Goal: Navigation & Orientation: Find specific page/section

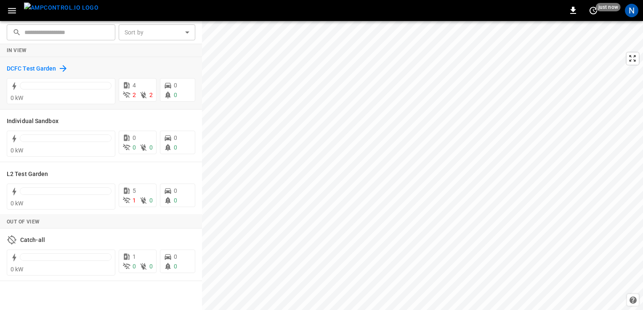
click at [44, 64] on h6 "DCFC Test Garden" at bounding box center [32, 68] width 50 height 9
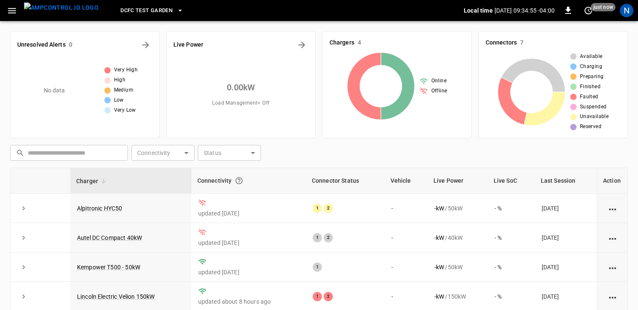
click at [135, 10] on span "DCFC Test Garden" at bounding box center [146, 11] width 52 height 10
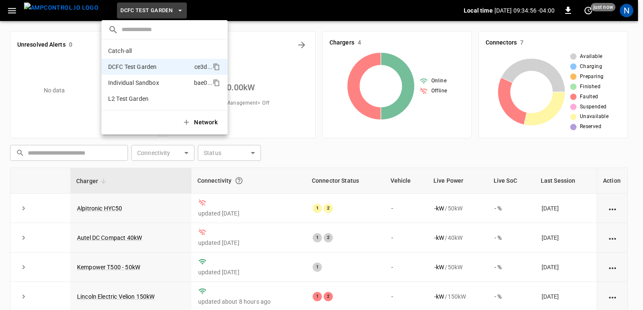
click at [153, 79] on p "Individual Sandbox" at bounding box center [149, 83] width 82 height 8
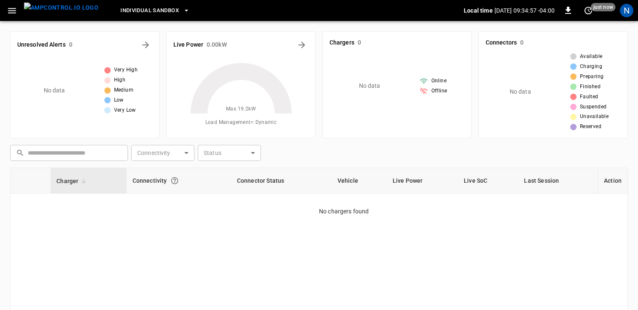
click at [138, 8] on span "Individual Sandbox" at bounding box center [149, 11] width 58 height 10
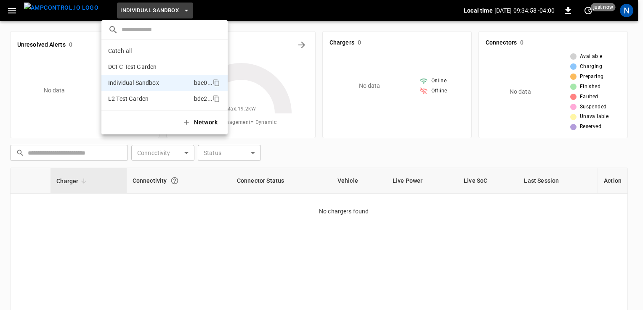
click at [159, 93] on li "L2 Test Garden bdc2 ..." at bounding box center [164, 99] width 126 height 16
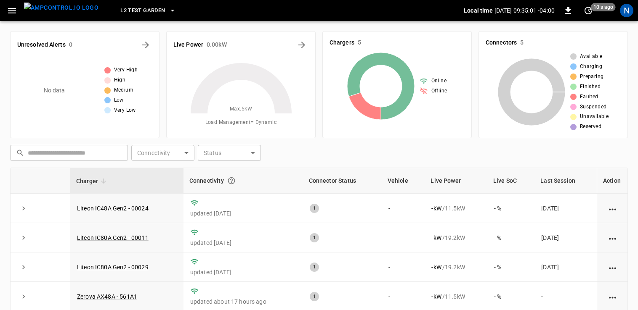
click at [117, 12] on button "L2 Test Garden" at bounding box center [148, 11] width 62 height 16
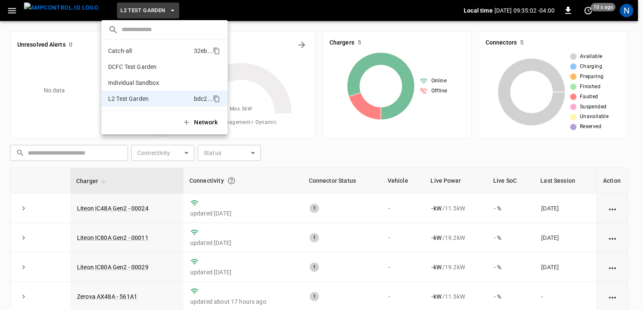
click at [130, 48] on p "Catch-all" at bounding box center [149, 51] width 82 height 8
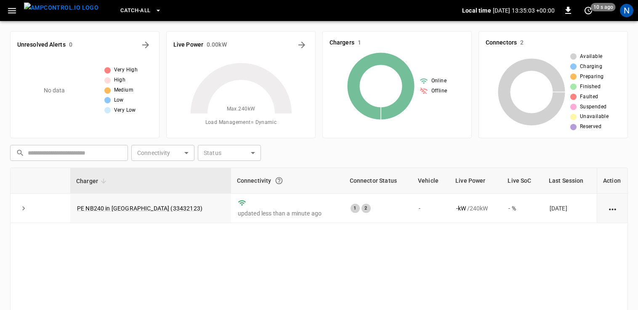
click at [123, 12] on span "Catch-all" at bounding box center [135, 11] width 30 height 10
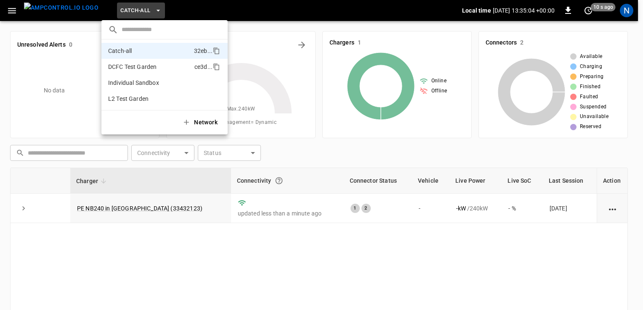
click at [138, 64] on p "DCFC Test Garden" at bounding box center [149, 67] width 83 height 8
